Goal: Find specific page/section: Find specific page/section

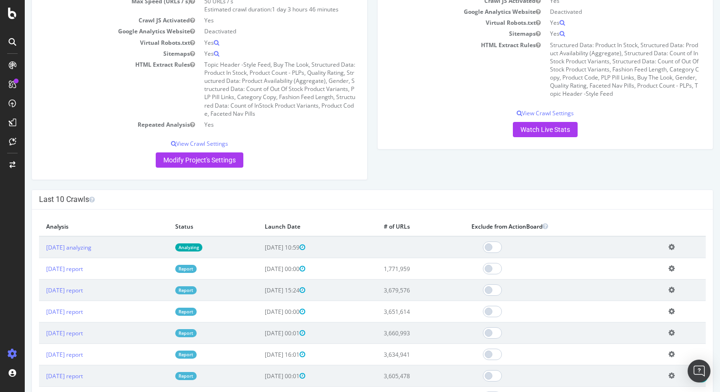
scroll to position [164, 0]
